Goal: Navigation & Orientation: Find specific page/section

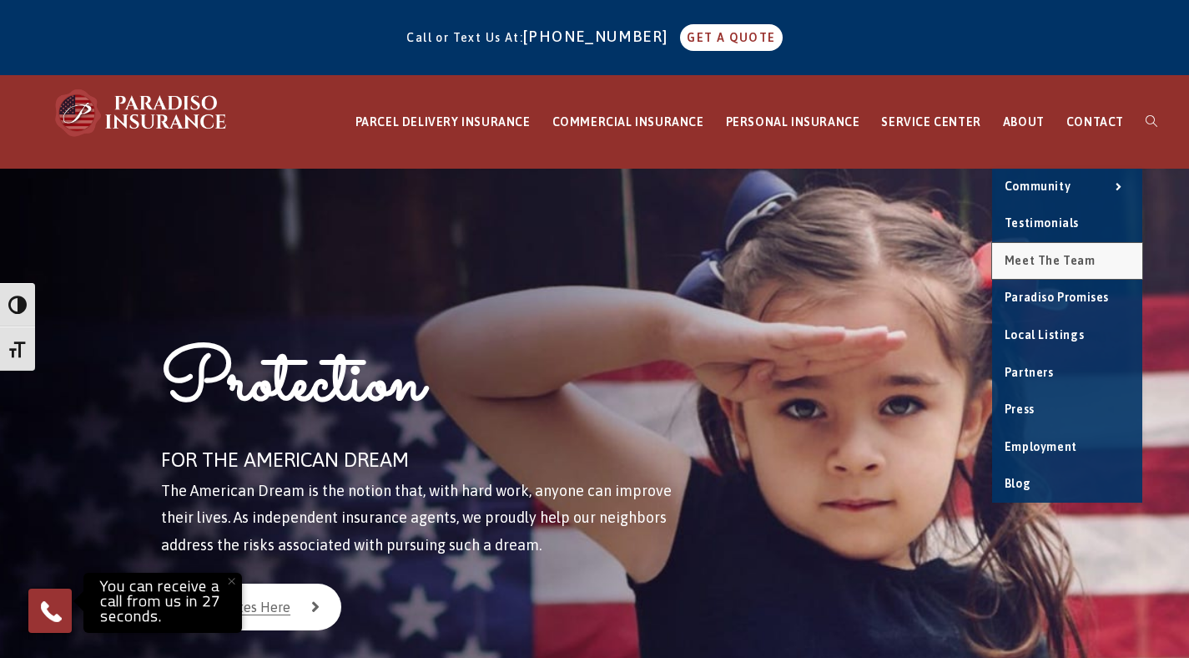
click at [1048, 257] on span "Meet the Team" at bounding box center [1050, 260] width 91 height 13
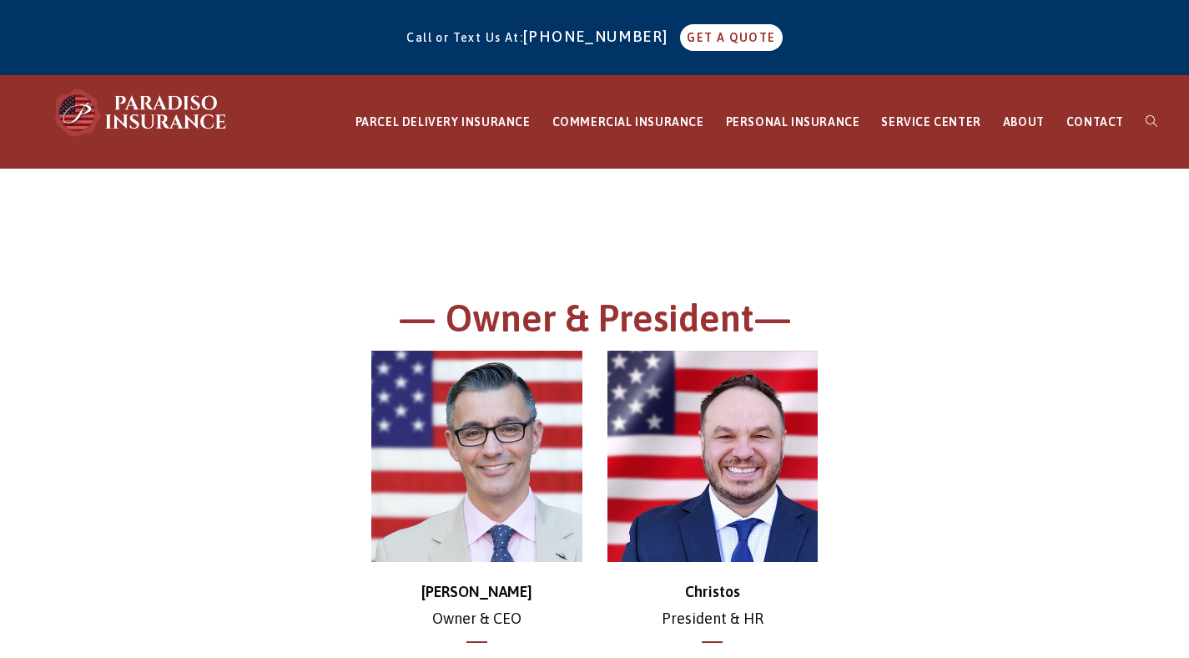
click at [577, 248] on div at bounding box center [595, 231] width 918 height 42
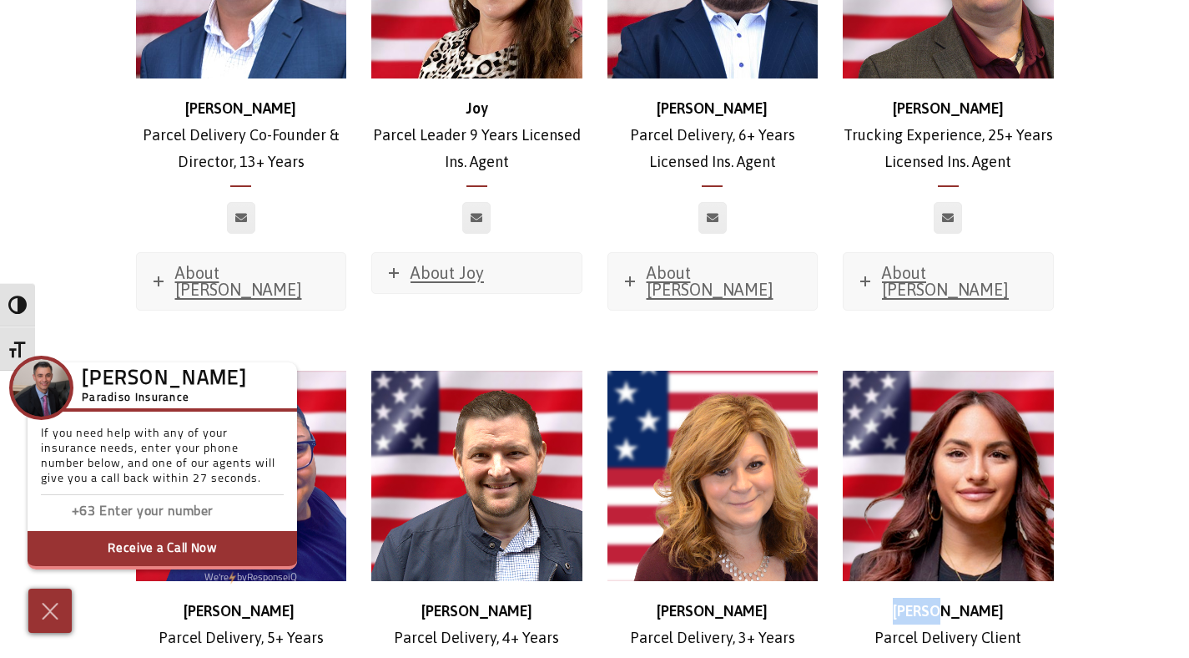
scroll to position [2856, 0]
